Goal: Find specific page/section: Find specific page/section

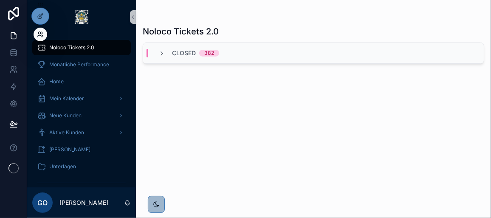
click at [38, 34] on icon at bounding box center [40, 34] width 7 height 7
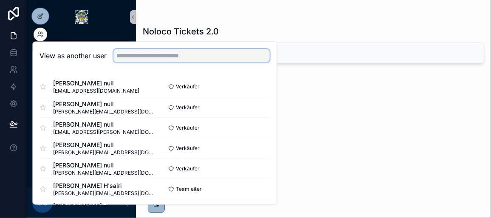
click at [130, 61] on input "text" at bounding box center [191, 56] width 156 height 14
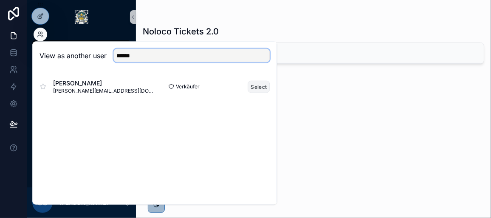
type input "******"
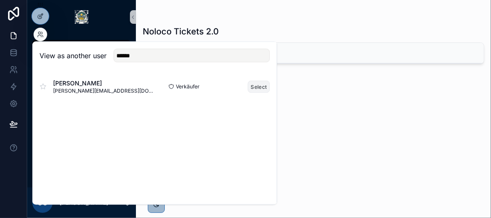
click at [256, 89] on button "Select" at bounding box center [259, 86] width 22 height 12
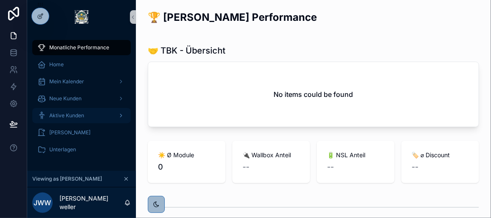
click at [75, 114] on span "Aktive Kunden" at bounding box center [66, 115] width 35 height 7
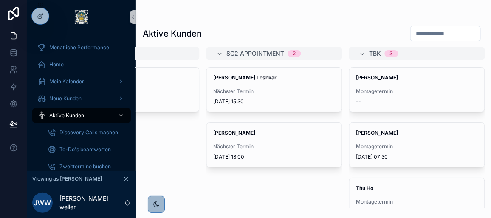
scroll to position [0, 650]
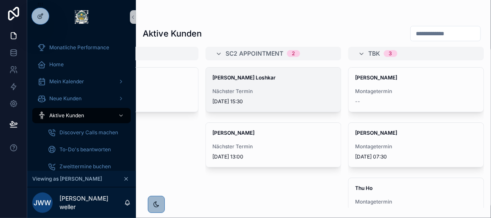
click at [277, 87] on div "Yuliya Nefyodova Loshkar Nächster Termin 4.9.2025 15:30" at bounding box center [273, 89] width 135 height 44
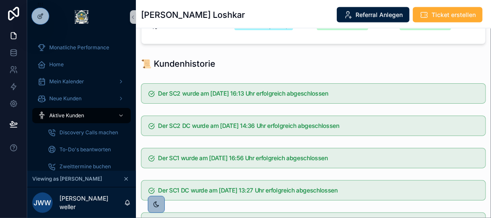
scroll to position [587, 0]
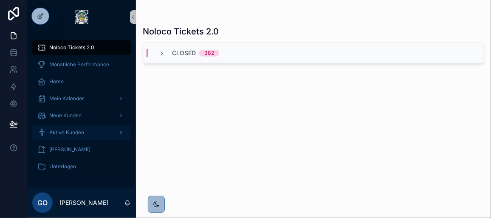
click at [79, 129] on span "Aktive Kunden" at bounding box center [66, 132] width 35 height 7
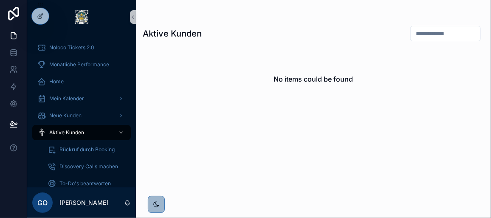
click at [418, 26] on div "scrollable content" at bounding box center [445, 33] width 70 height 15
click at [415, 36] on input "scrollable content" at bounding box center [445, 34] width 70 height 12
paste input "**********"
type input "**********"
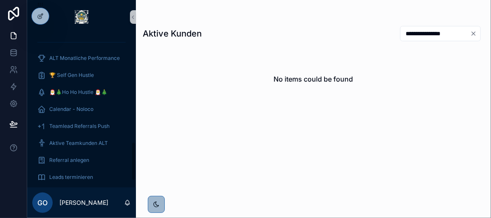
scroll to position [451, 0]
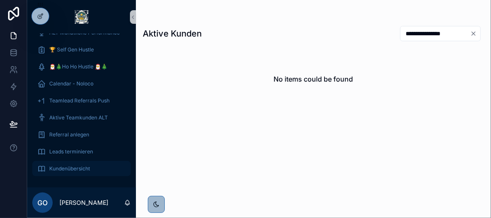
click at [76, 169] on span "Kundenübersicht" at bounding box center [69, 168] width 41 height 7
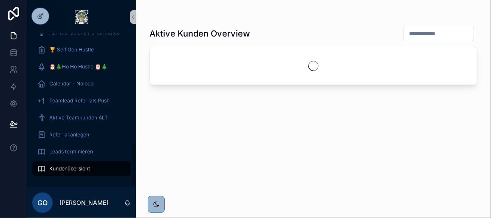
scroll to position [366, 0]
click at [404, 36] on input "scrollable content" at bounding box center [439, 34] width 70 height 12
paste input "**********"
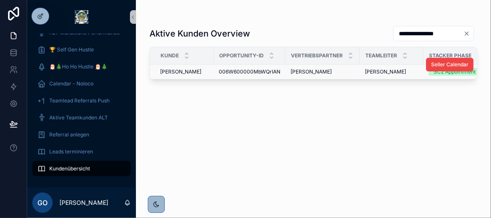
type input "**********"
click at [175, 70] on span "[PERSON_NAME]" at bounding box center [180, 71] width 41 height 7
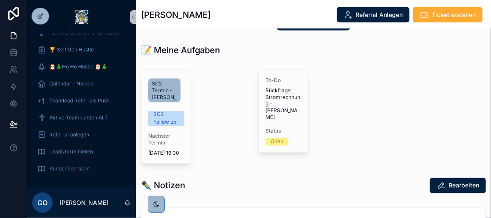
scroll to position [568, 0]
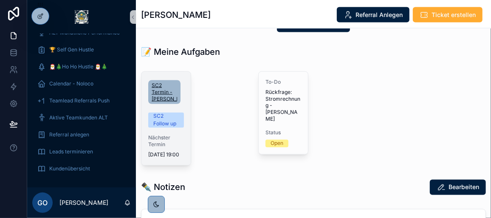
click at [165, 95] on span "SC2 Termin - [PERSON_NAME]" at bounding box center [163, 92] width 25 height 20
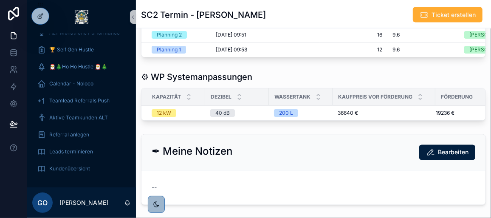
scroll to position [665, 0]
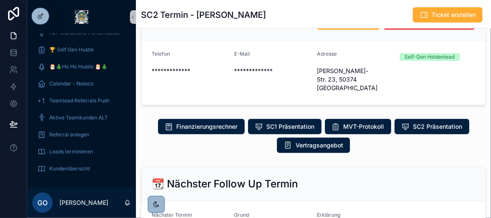
scroll to position [67, 0]
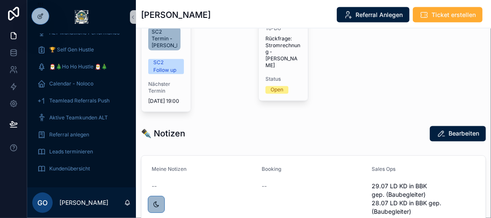
scroll to position [582, 0]
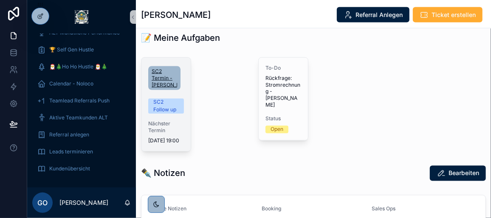
click at [165, 79] on span "SC2 Termin - [PERSON_NAME]" at bounding box center [163, 78] width 25 height 20
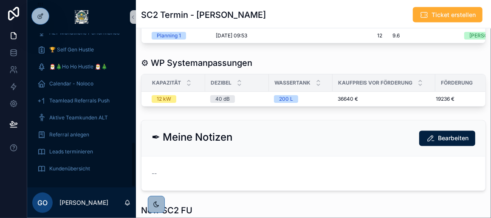
scroll to position [665, 0]
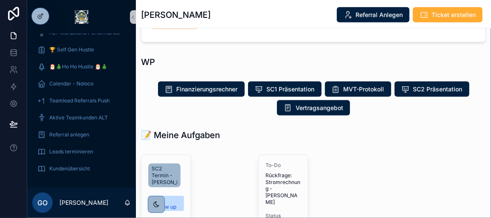
scroll to position [595, 0]
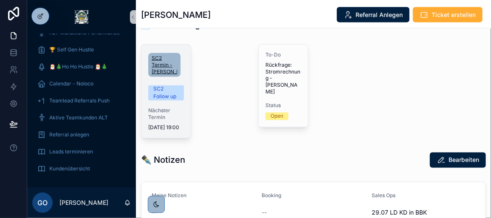
click at [160, 70] on span "SC2 Termin - [PERSON_NAME]" at bounding box center [163, 65] width 25 height 20
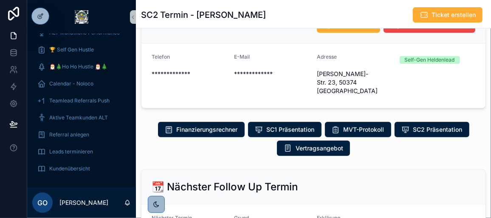
scroll to position [67, 0]
